Goal: Task Accomplishment & Management: Use online tool/utility

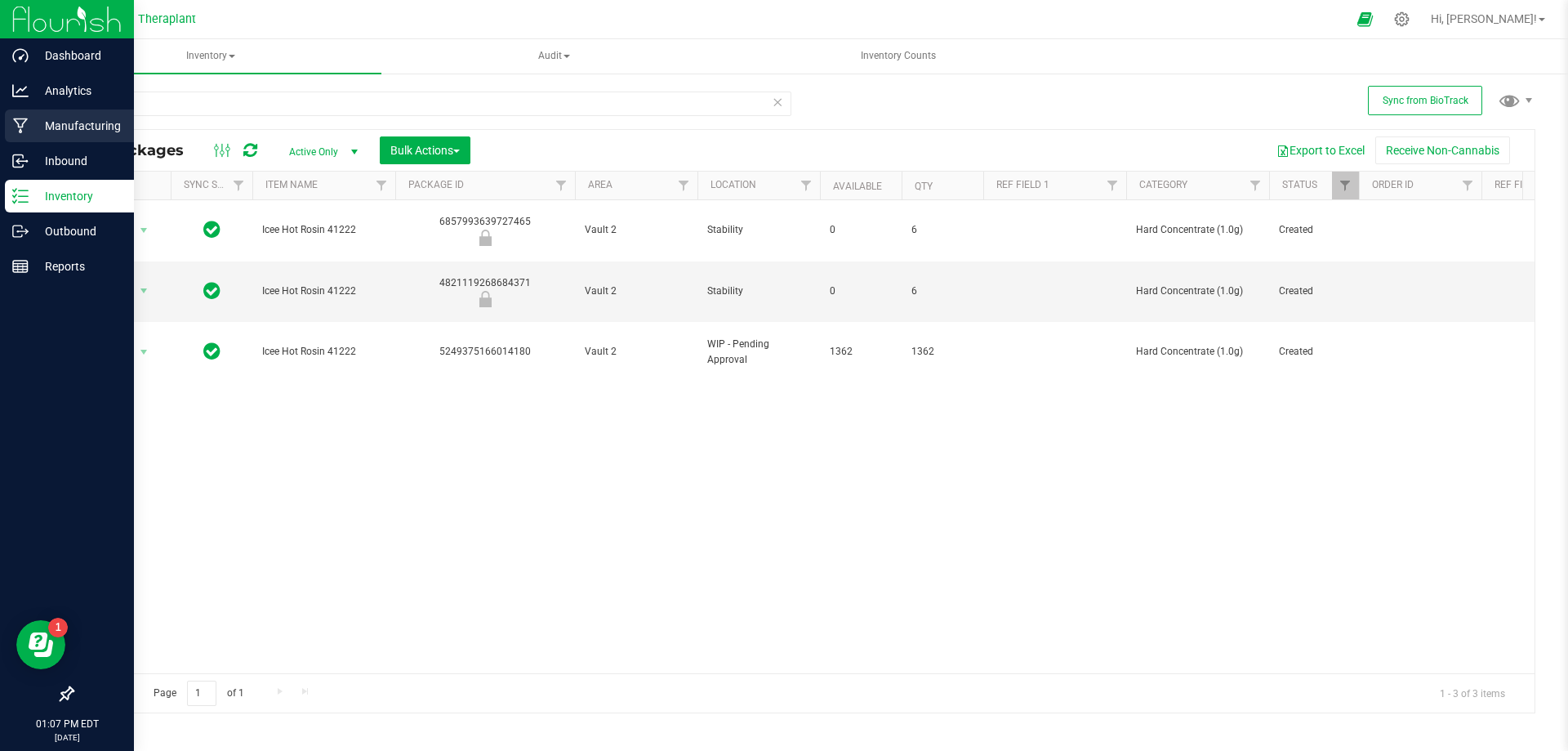
click at [66, 126] on p "Manufacturing" at bounding box center [77, 125] width 98 height 20
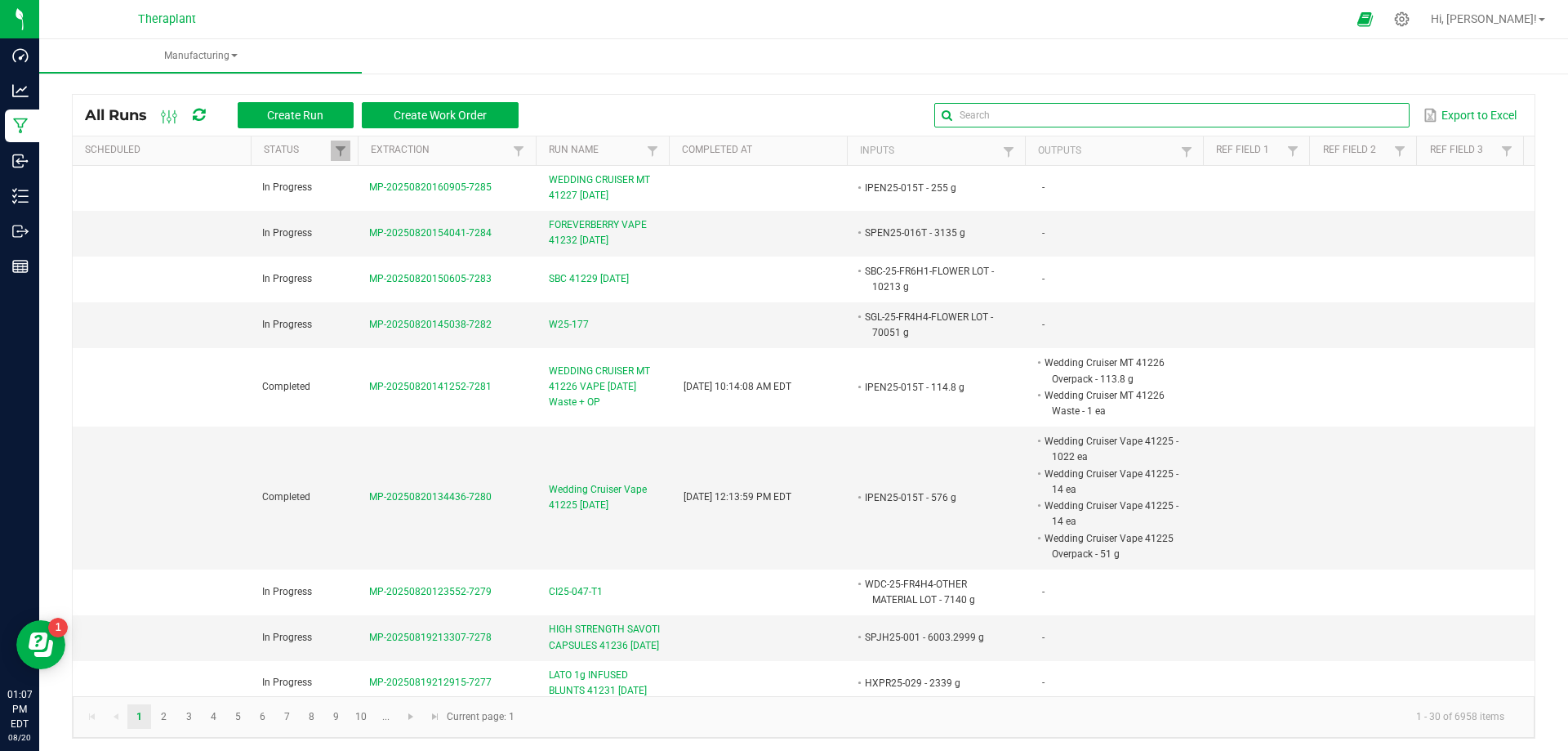
click at [1359, 109] on input "text" at bounding box center [1171, 115] width 475 height 25
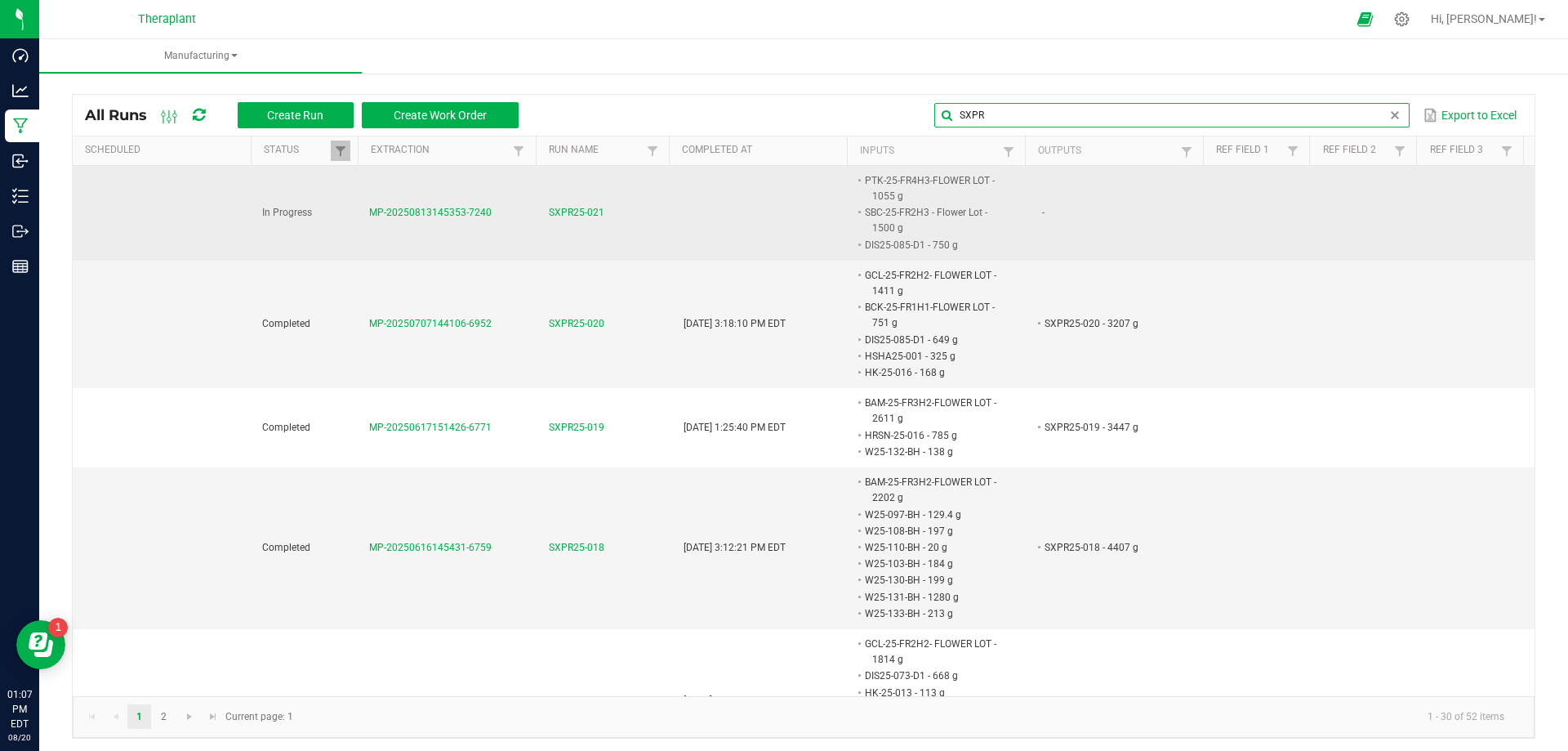
type input "SXPR"
click at [576, 210] on span "SXPR25-021" at bounding box center [576, 213] width 56 height 15
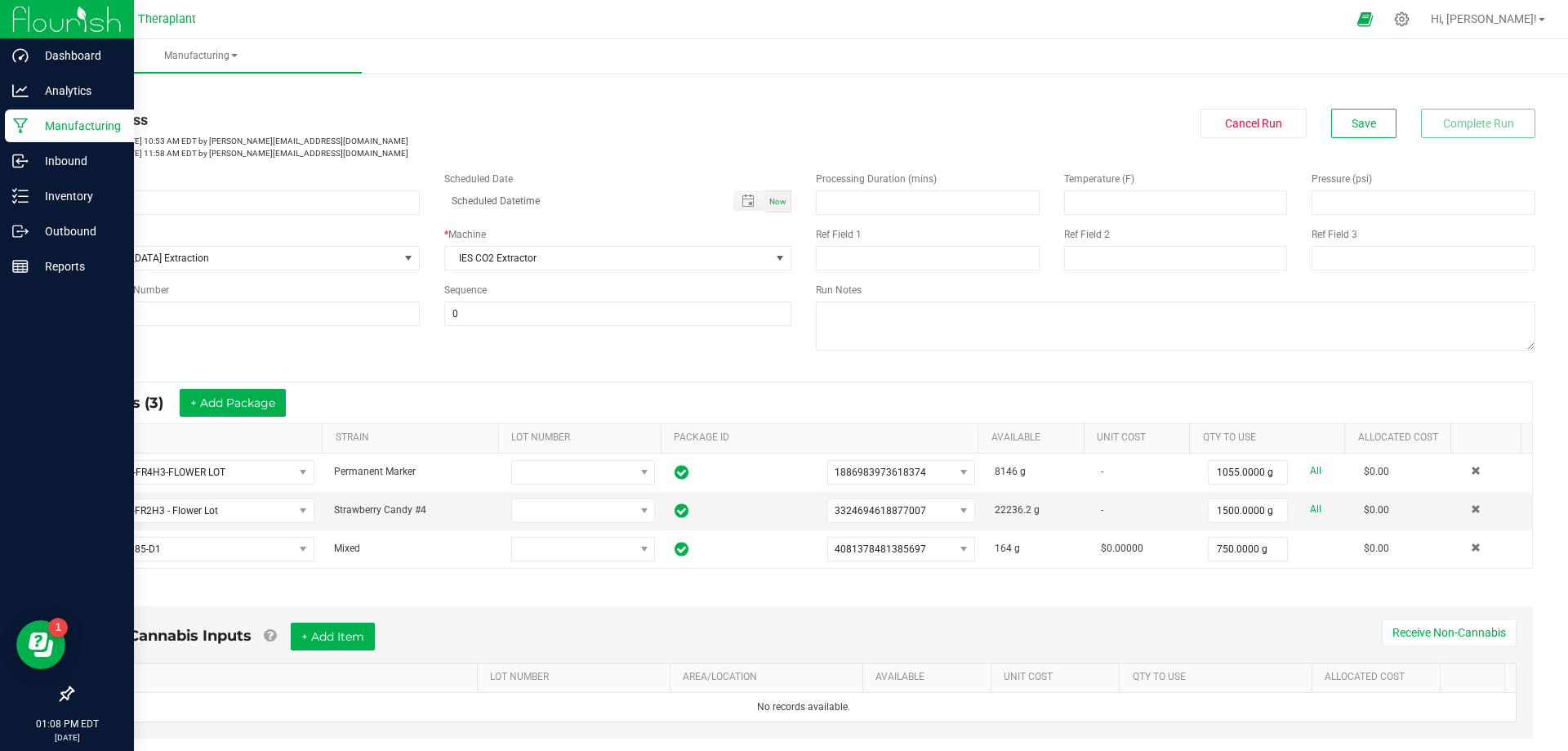
click at [36, 125] on p "Manufacturing" at bounding box center [77, 125] width 98 height 20
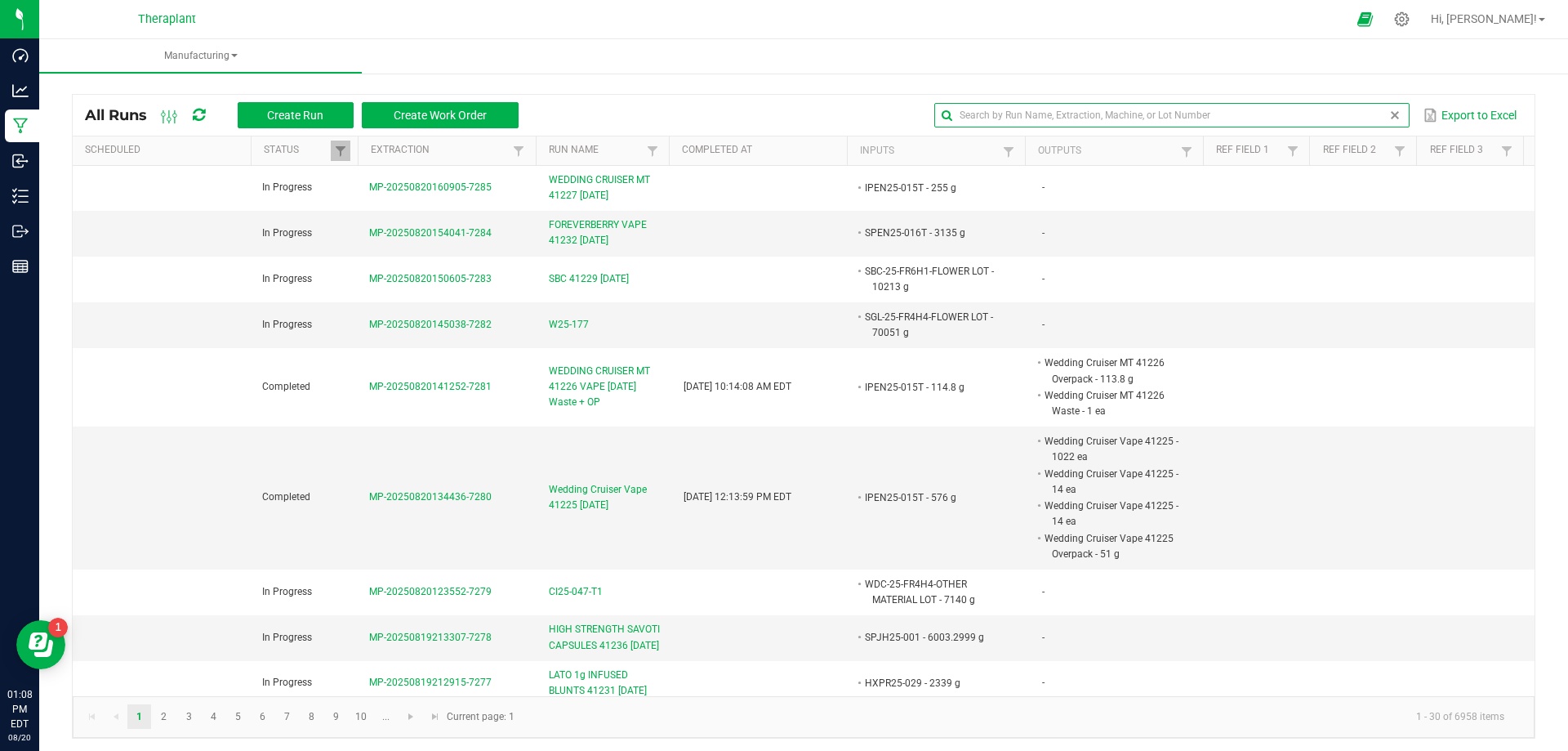
click at [1370, 117] on input "text" at bounding box center [1171, 115] width 475 height 25
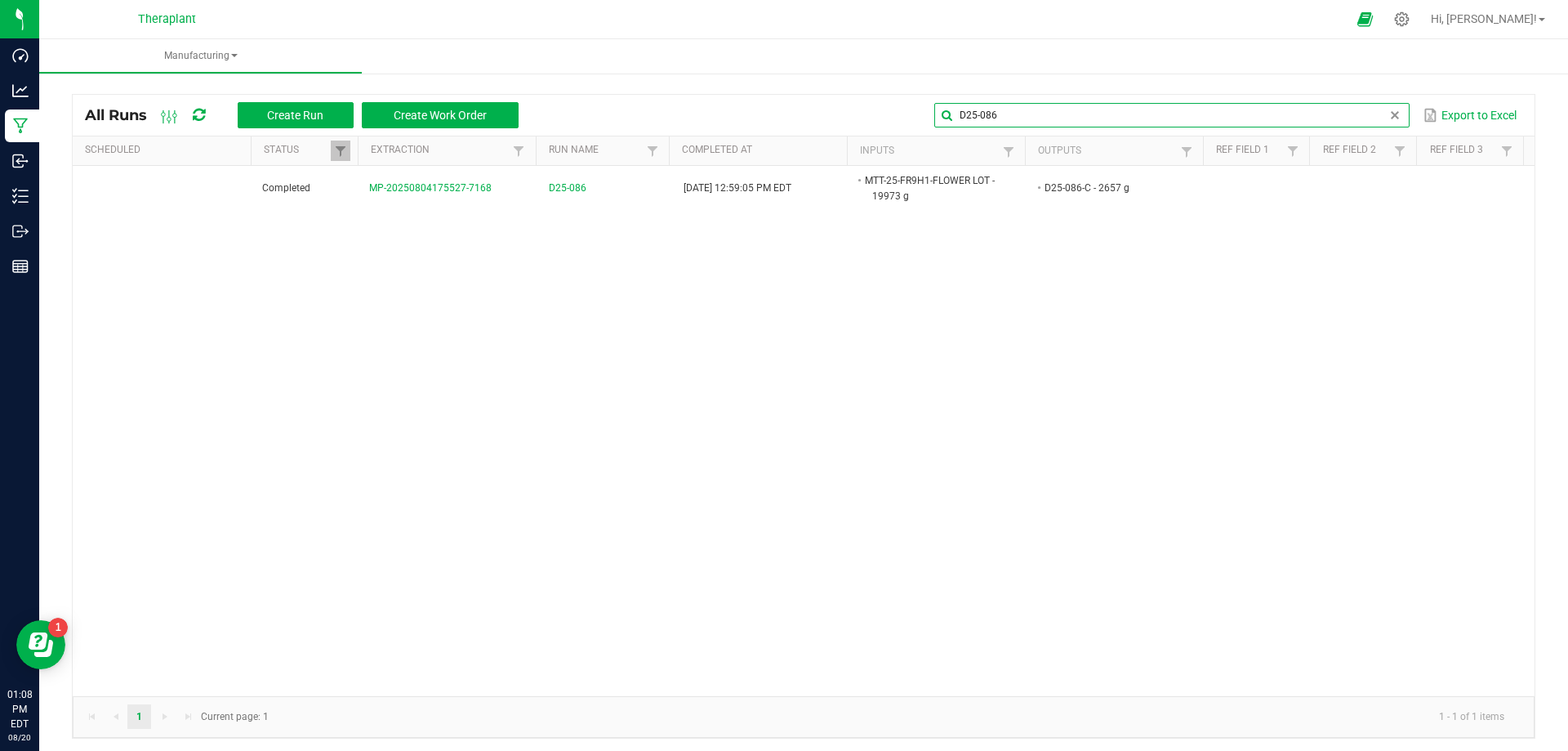
drag, startPoint x: 947, startPoint y: 115, endPoint x: 1083, endPoint y: 127, distance: 136.5
click at [1083, 127] on div "D25-086 Export to Excel" at bounding box center [1026, 115] width 991 height 28
type input "D25-086"
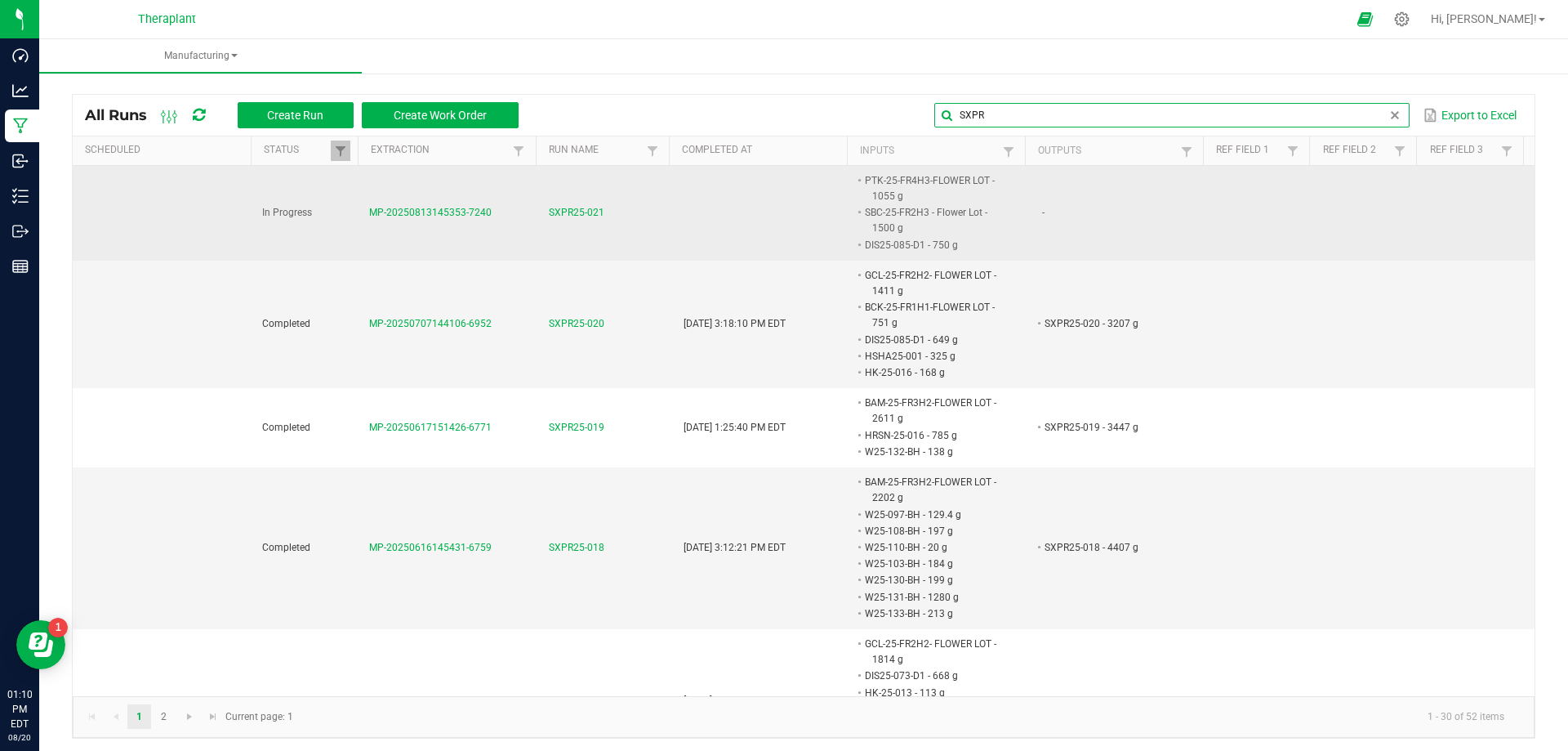
type input "SXPR"
click at [554, 210] on span "SXPR25-021" at bounding box center [576, 213] width 56 height 15
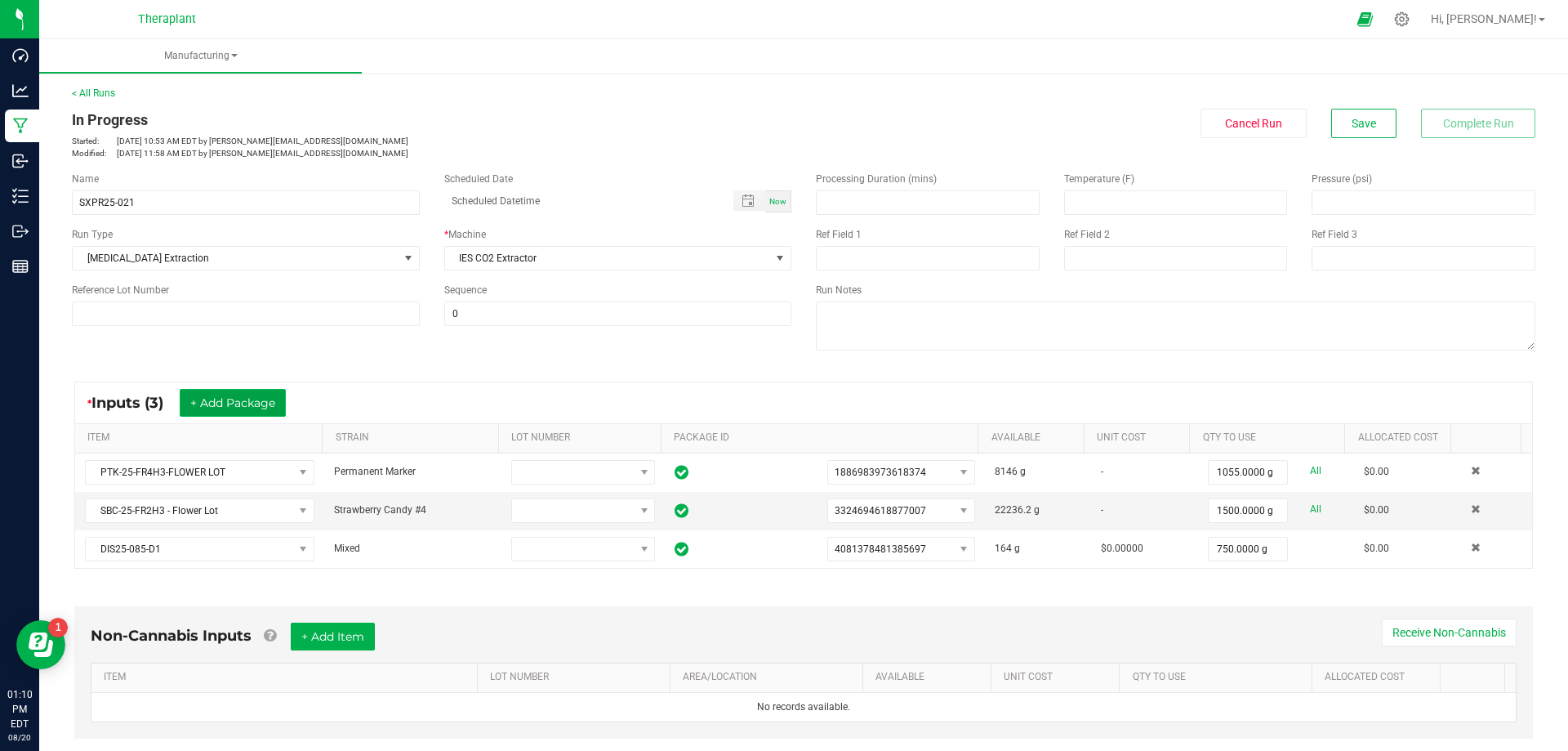
click at [274, 404] on button "+ Add Package" at bounding box center [233, 403] width 106 height 28
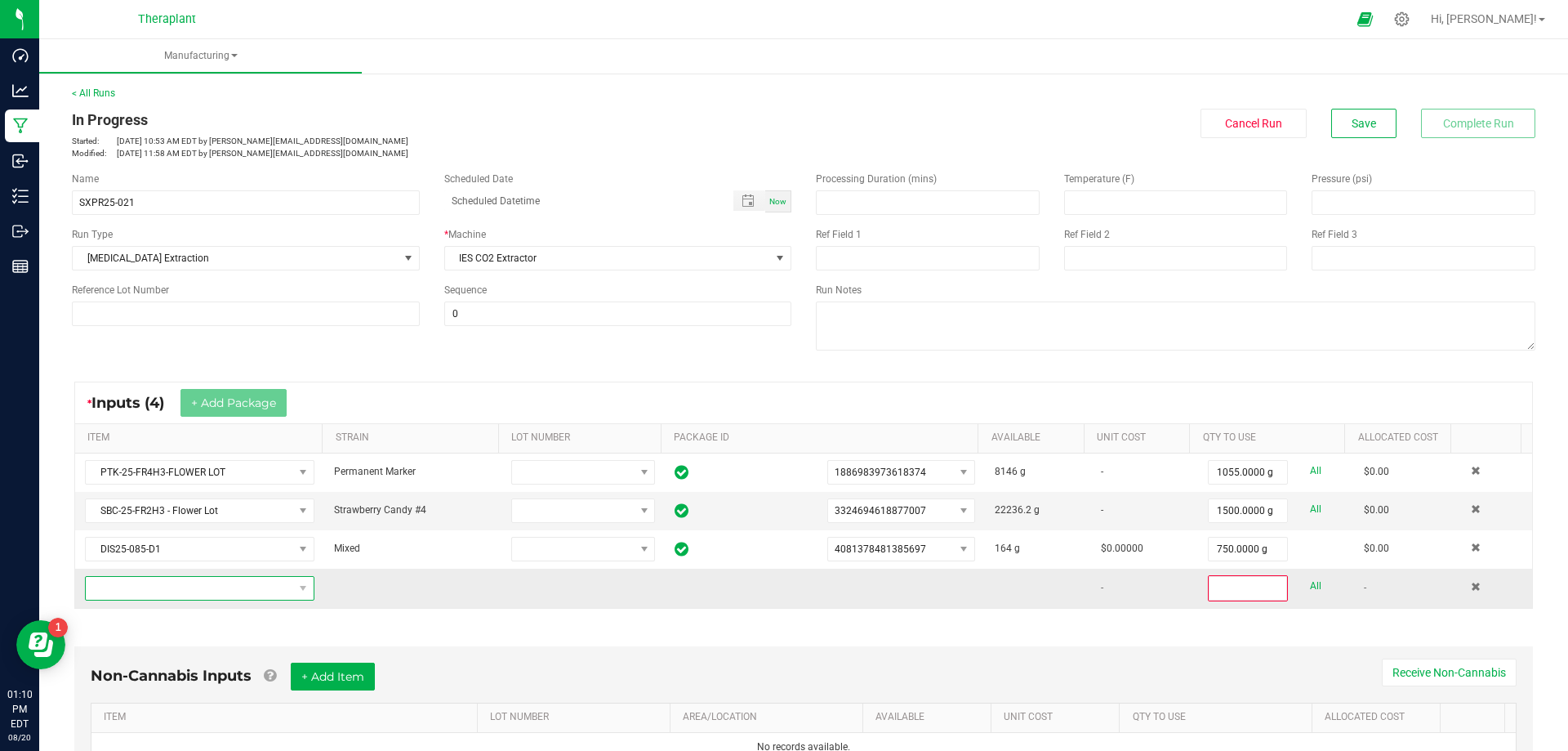
click at [168, 584] on span "NO DATA FOUND" at bounding box center [189, 588] width 208 height 23
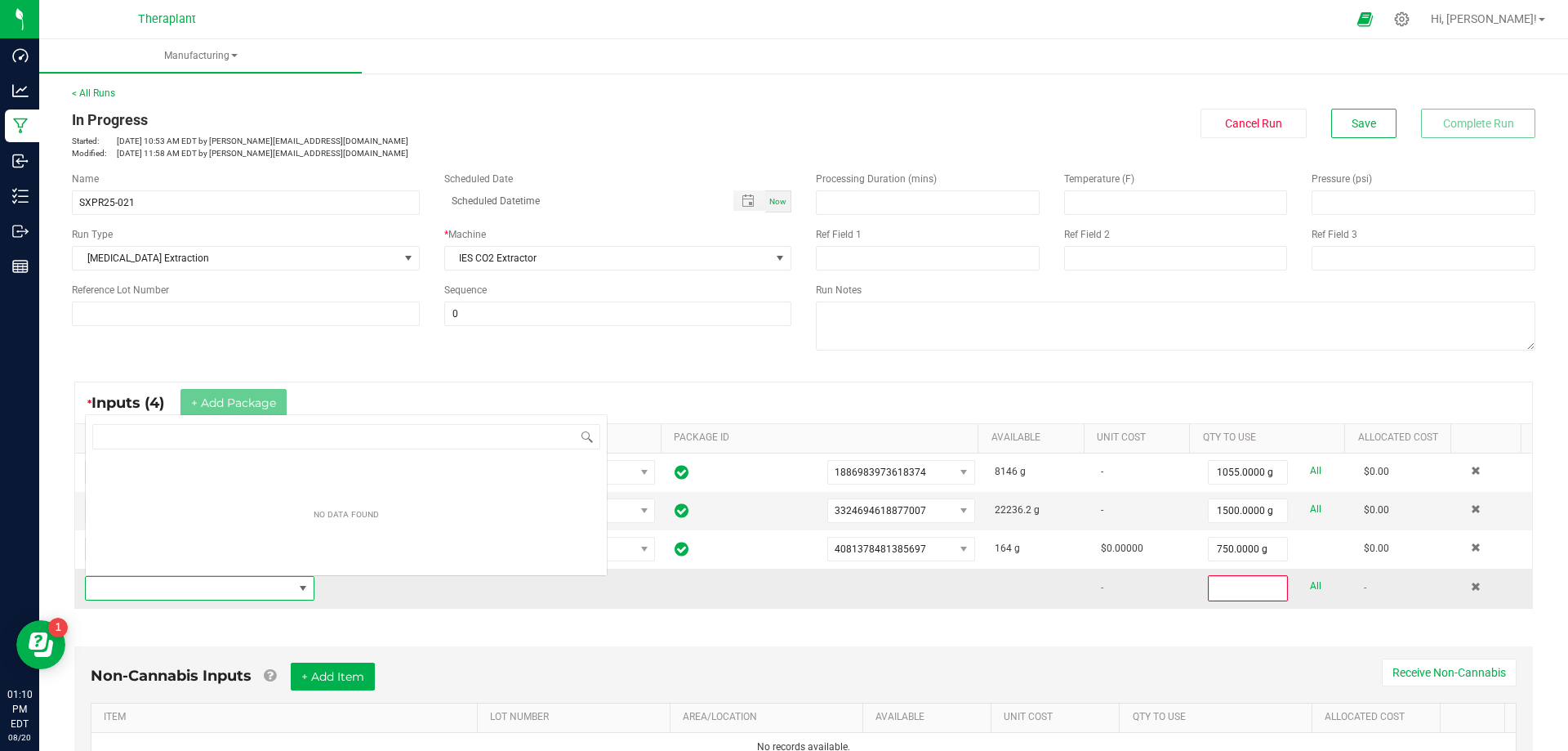
scroll to position [25, 223]
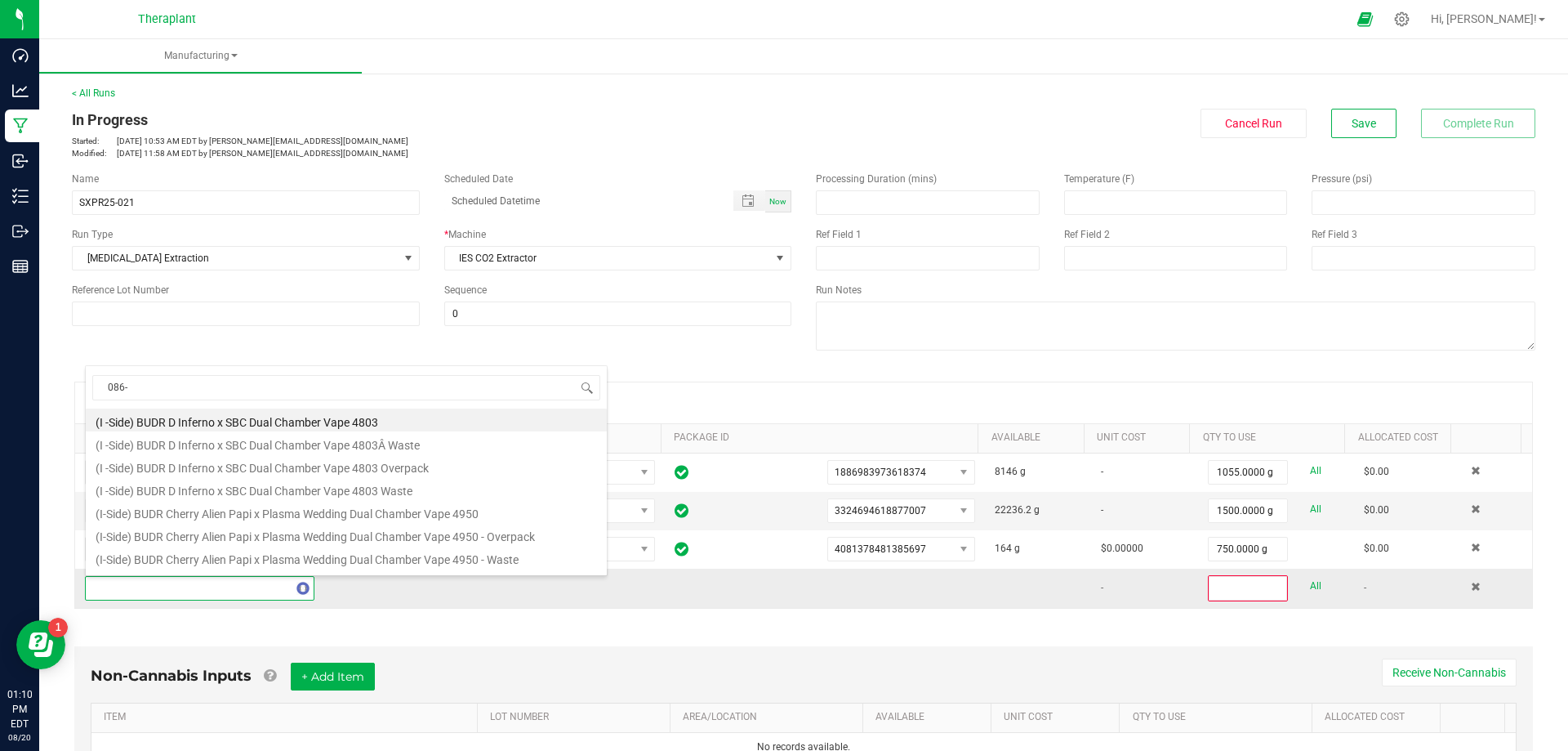
type input "086-C"
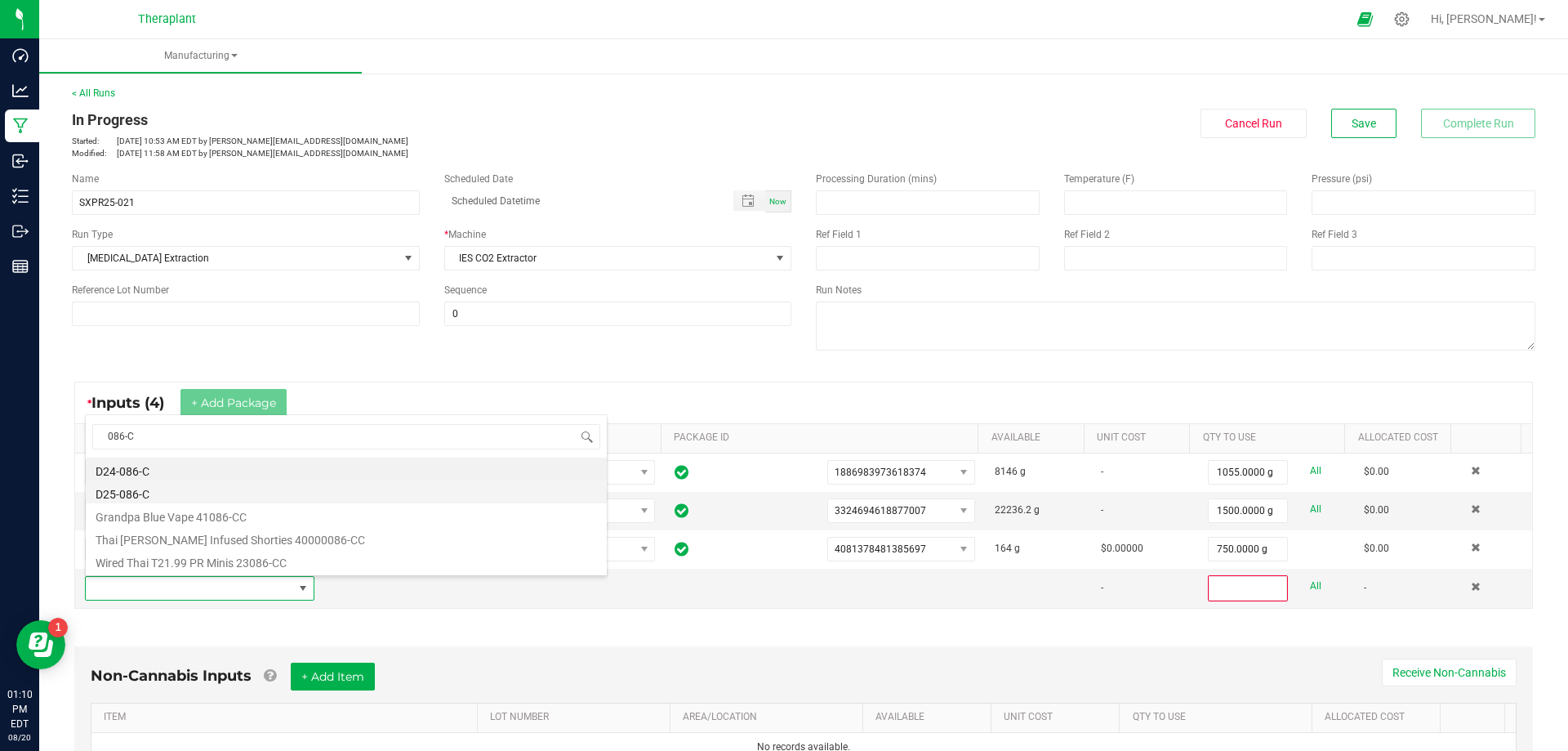
click at [132, 500] on li "D25-086-C" at bounding box center [345, 492] width 521 height 23
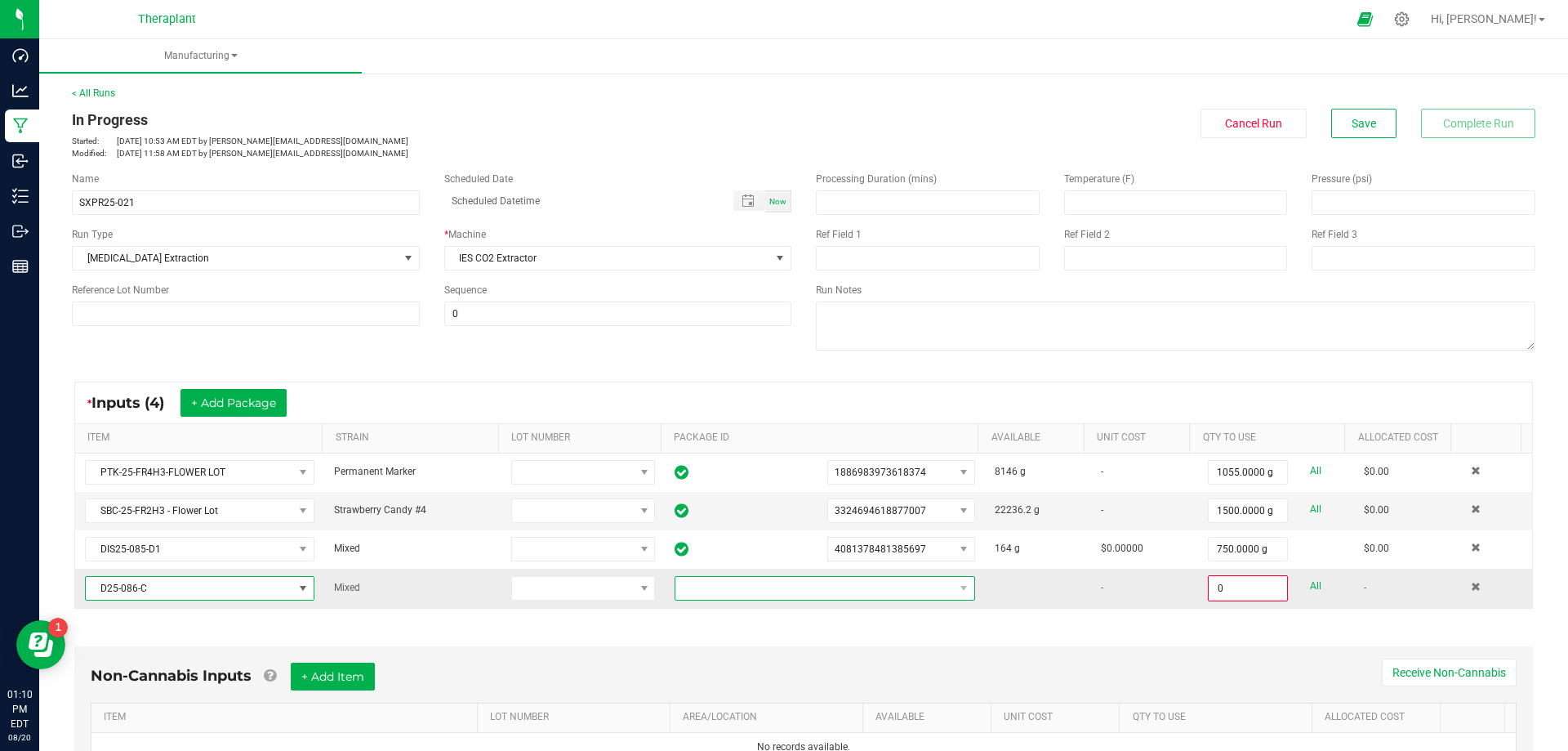
click at [712, 591] on span at bounding box center [814, 588] width 278 height 23
click at [741, 653] on li "2427823060354923" at bounding box center [812, 657] width 293 height 28
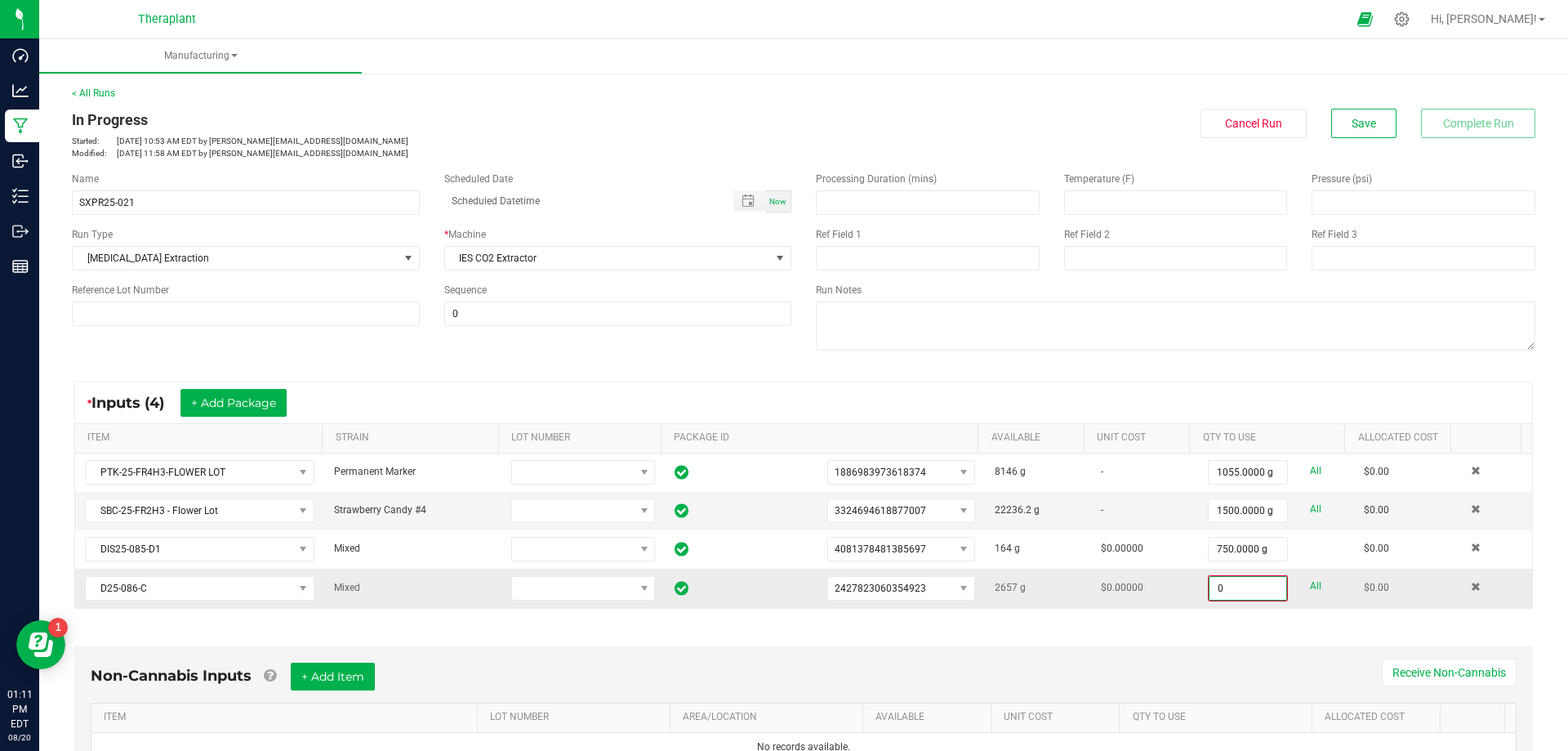
click at [1222, 587] on input "0" at bounding box center [1247, 588] width 77 height 23
type input "712.0000 g"
click at [1356, 130] on span "Save" at bounding box center [1364, 123] width 25 height 13
